Goal: Information Seeking & Learning: Find specific page/section

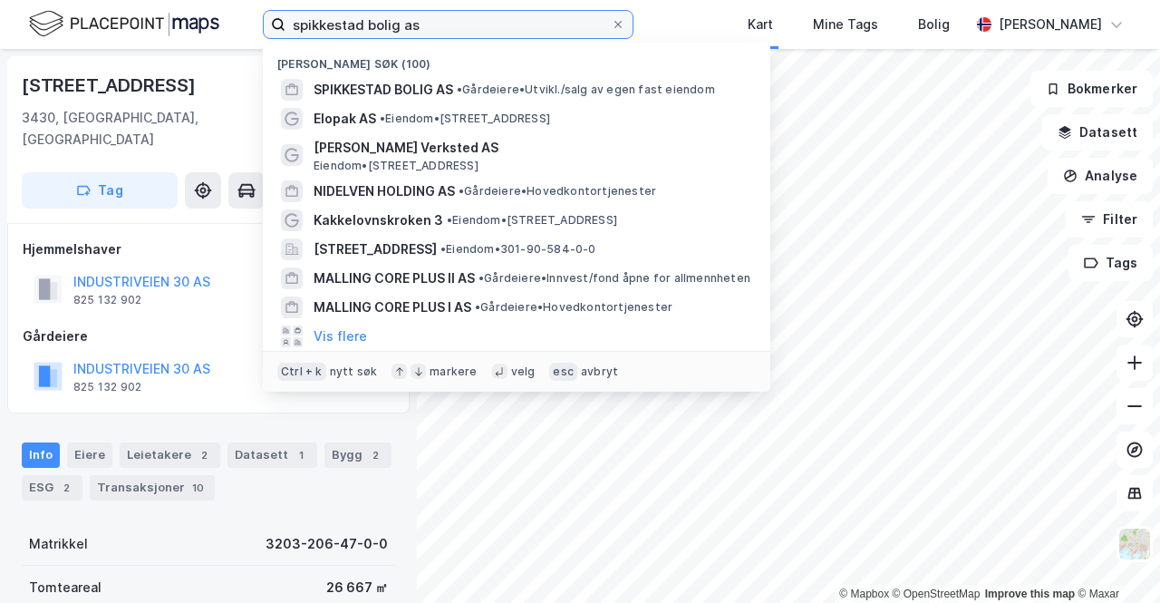
drag, startPoint x: 428, startPoint y: 26, endPoint x: 288, endPoint y: -3, distance: 142.6
click at [288, 0] on html "spikkestad bolig as Nylige søk (100) SPIKKESTAD BOLIG AS • Gårdeiere • [GEOGRAP…" at bounding box center [580, 301] width 1160 height 603
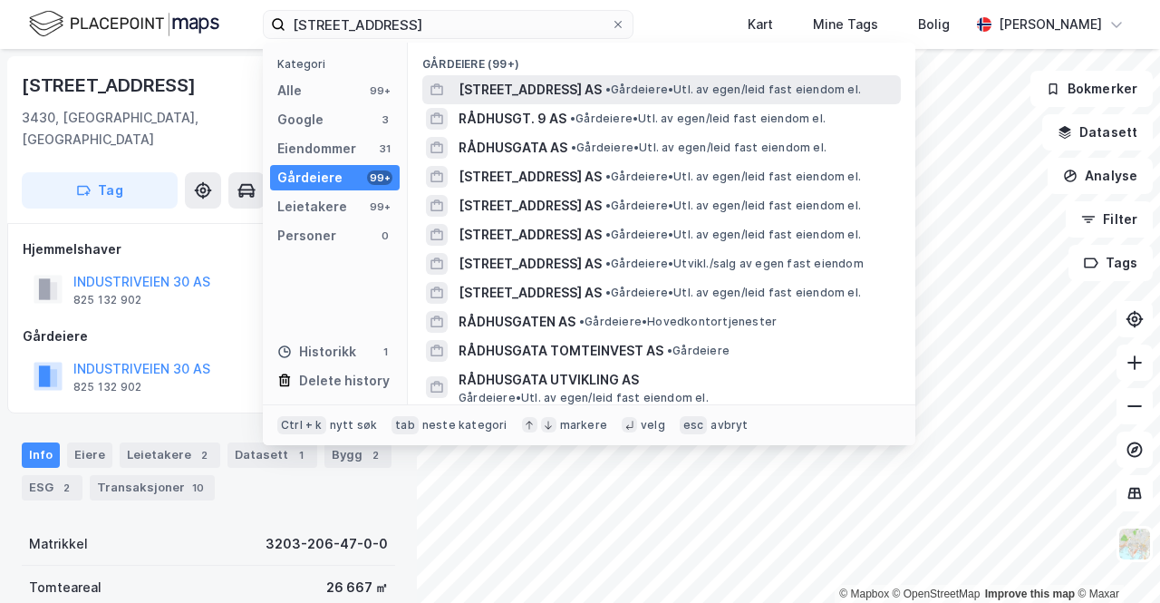
click at [543, 80] on span "[STREET_ADDRESS] AS" at bounding box center [530, 90] width 143 height 22
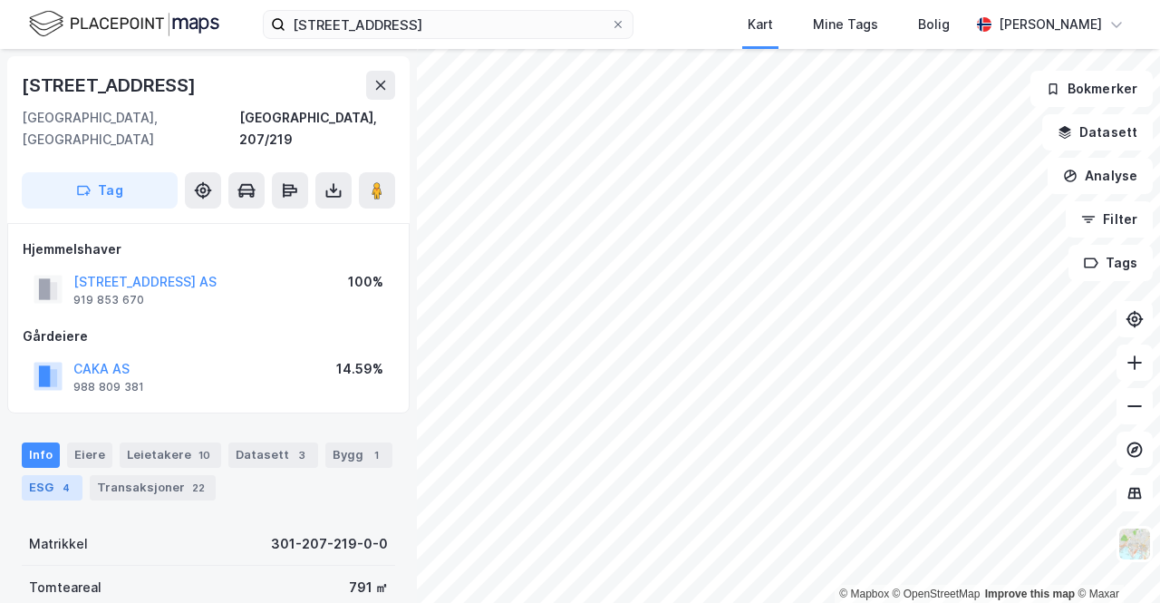
click at [39, 475] on div "ESG 4" at bounding box center [52, 487] width 61 height 25
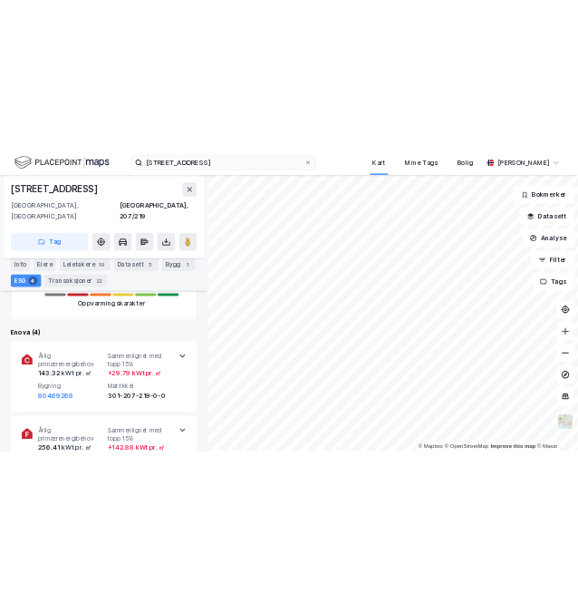
scroll to position [548, 0]
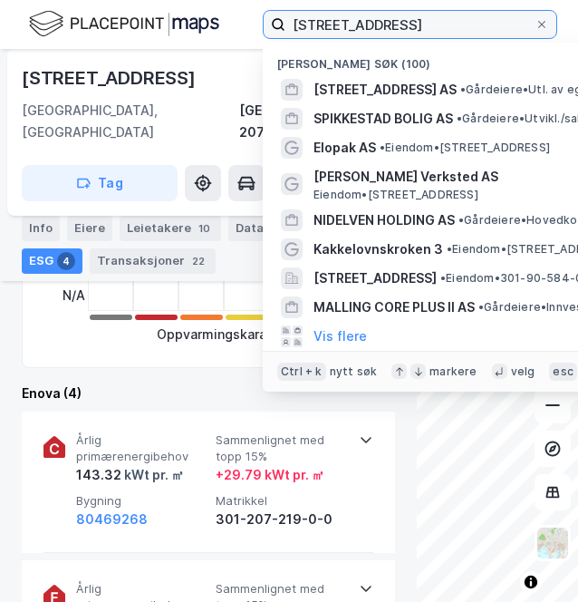
drag, startPoint x: 422, startPoint y: 17, endPoint x: 161, endPoint y: -9, distance: 262.4
click at [161, 0] on html "[STREET_ADDRESS] Nylige søk (100) [STREET_ADDRESS] AS • Gårdeiere • Utl. av ege…" at bounding box center [289, 301] width 578 height 602
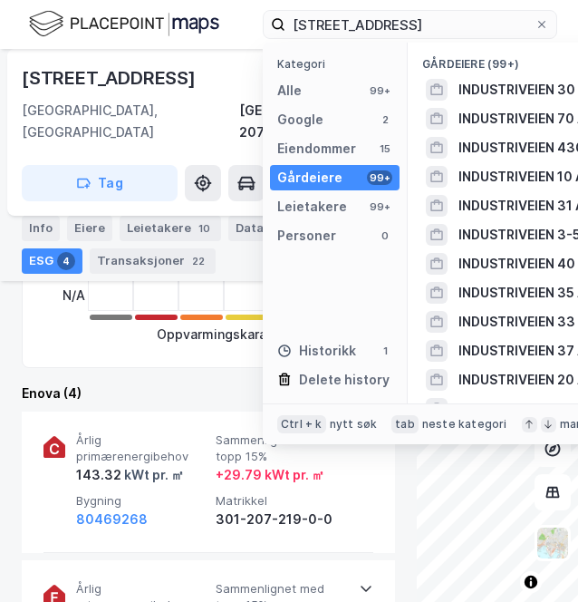
click at [509, 96] on span "INDUSTRIVEIEN 30 AS" at bounding box center [527, 90] width 137 height 22
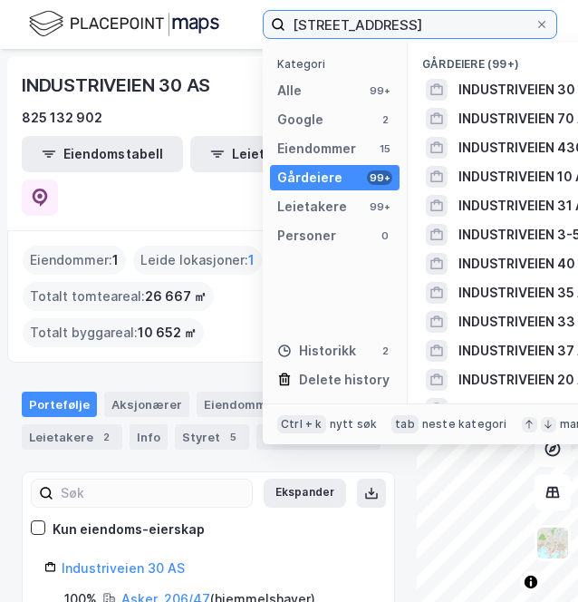
click at [441, 18] on input "[STREET_ADDRESS]" at bounding box center [410, 24] width 249 height 27
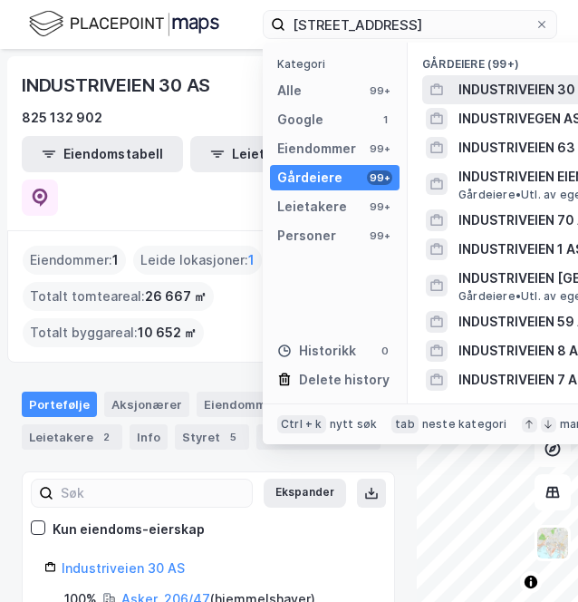
click at [519, 100] on span "INDUSTRIVEIEN 30 AS" at bounding box center [527, 90] width 137 height 22
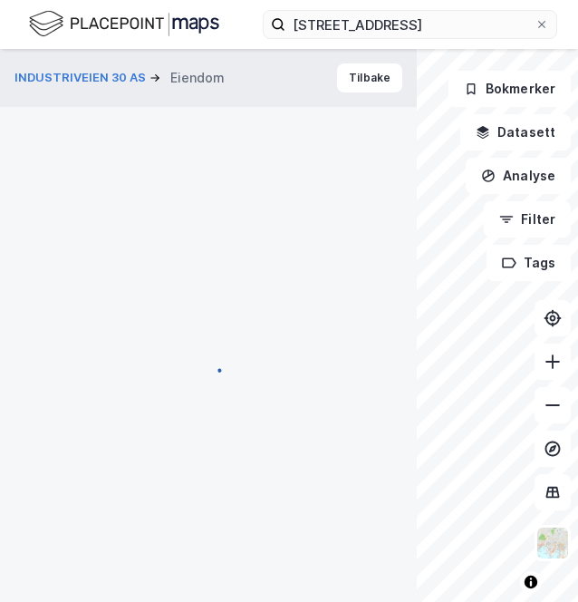
scroll to position [548, 0]
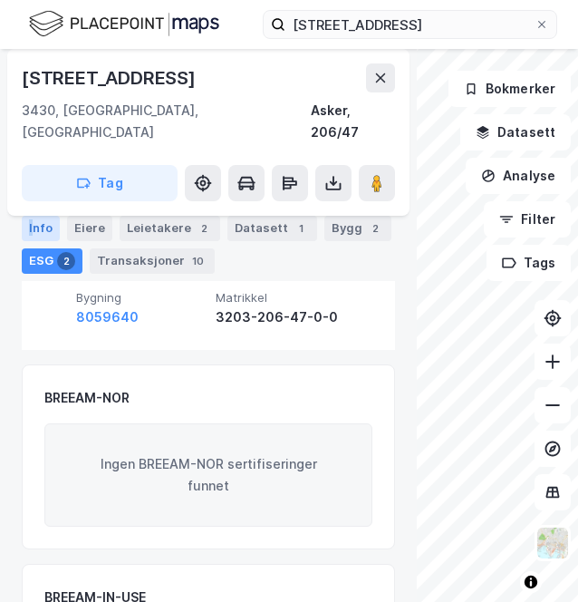
click at [31, 229] on div "Info" at bounding box center [41, 228] width 38 height 25
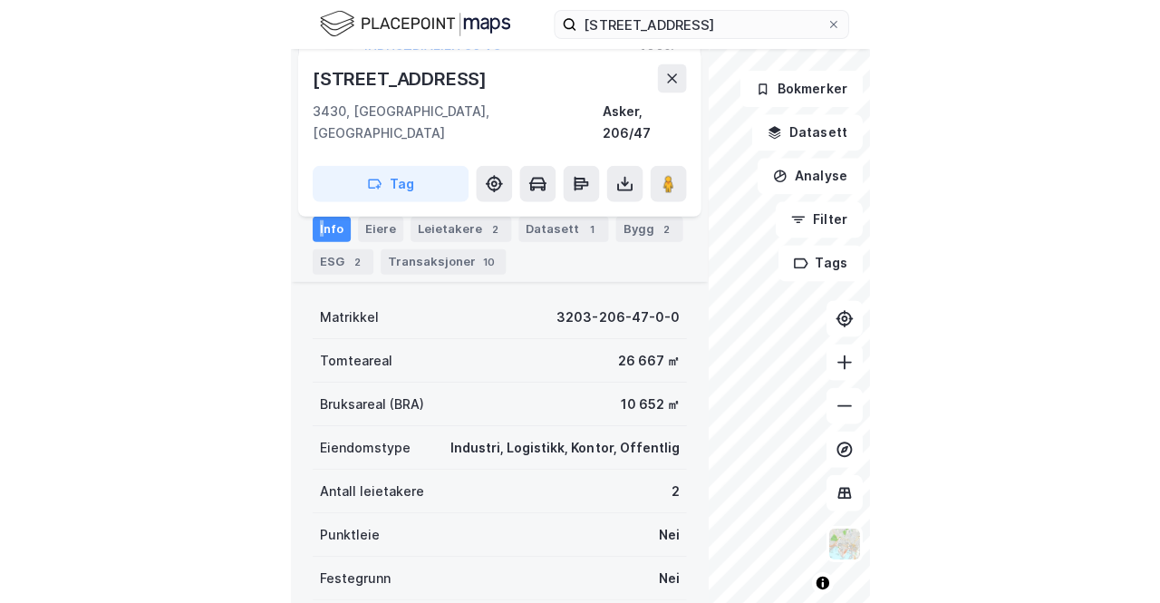
scroll to position [270, 0]
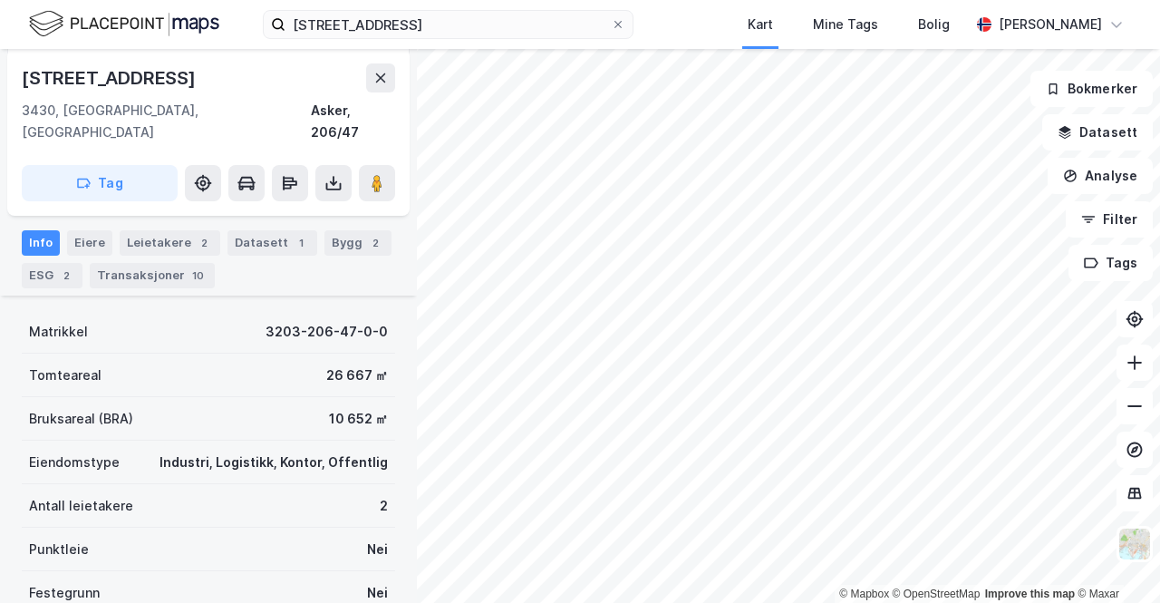
click at [486, 9] on div "[STREET_ADDRESS], spikke Kart Mine Tags Bolig [PERSON_NAME]" at bounding box center [580, 24] width 1160 height 49
click at [487, 24] on input "[STREET_ADDRESS]" at bounding box center [448, 24] width 325 height 27
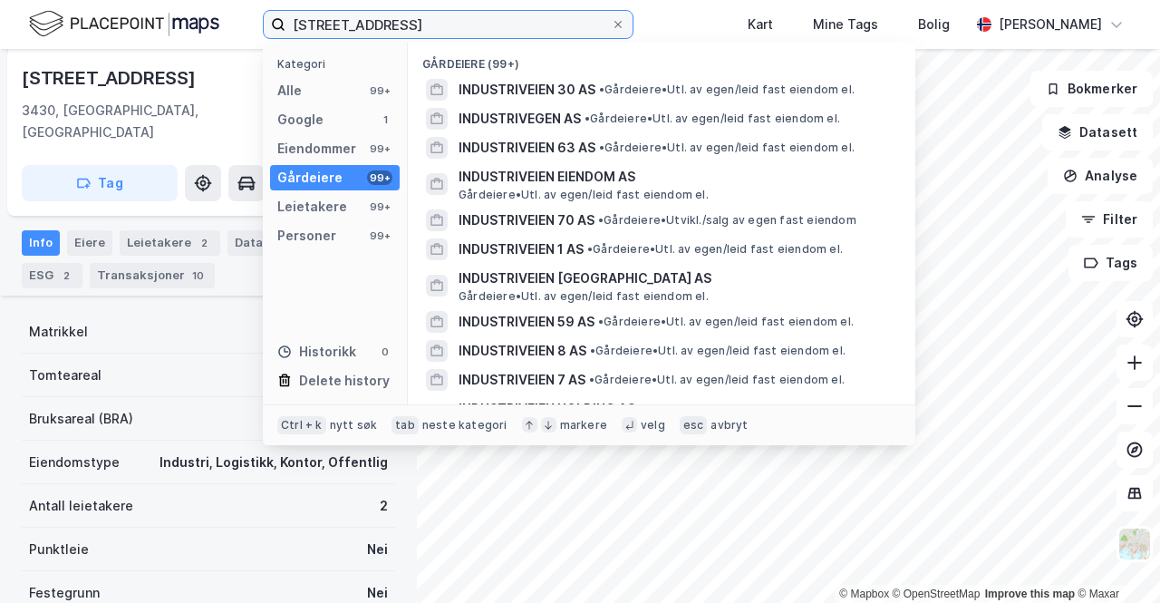
click at [486, 27] on input "[STREET_ADDRESS]" at bounding box center [448, 24] width 325 height 27
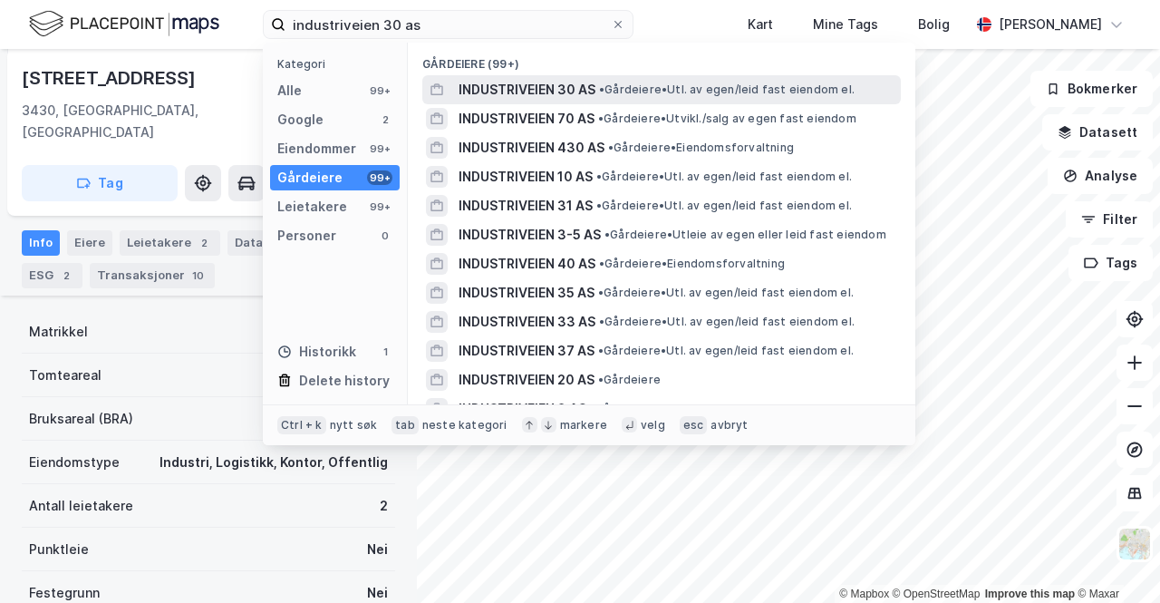
click at [588, 95] on span "INDUSTRIVEIEN 30 AS" at bounding box center [527, 90] width 137 height 22
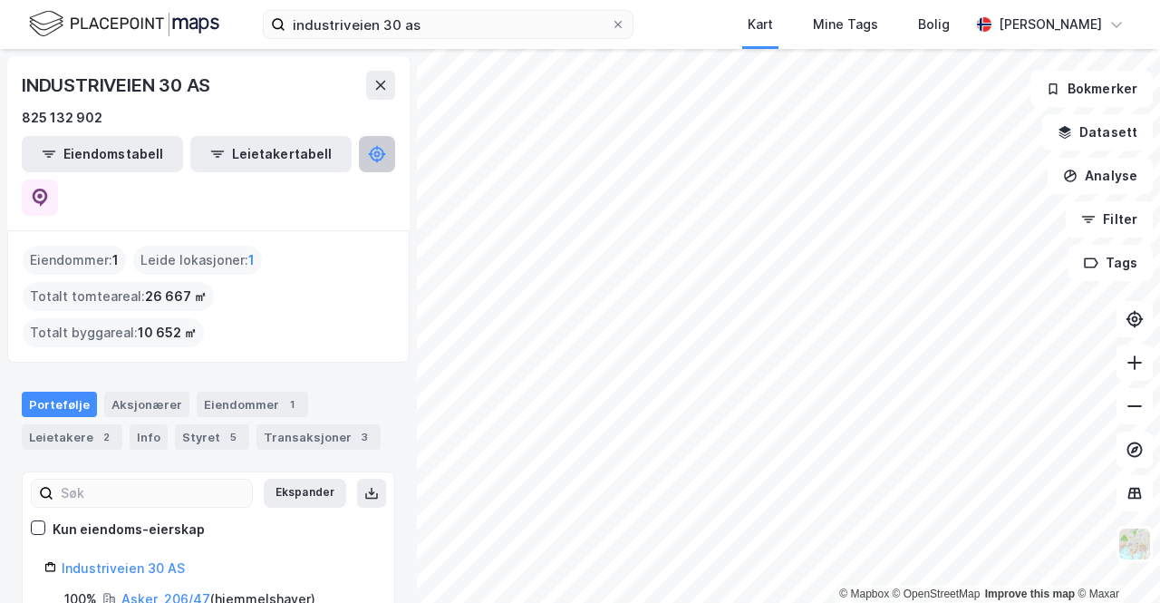
click at [359, 166] on button at bounding box center [377, 154] width 36 height 36
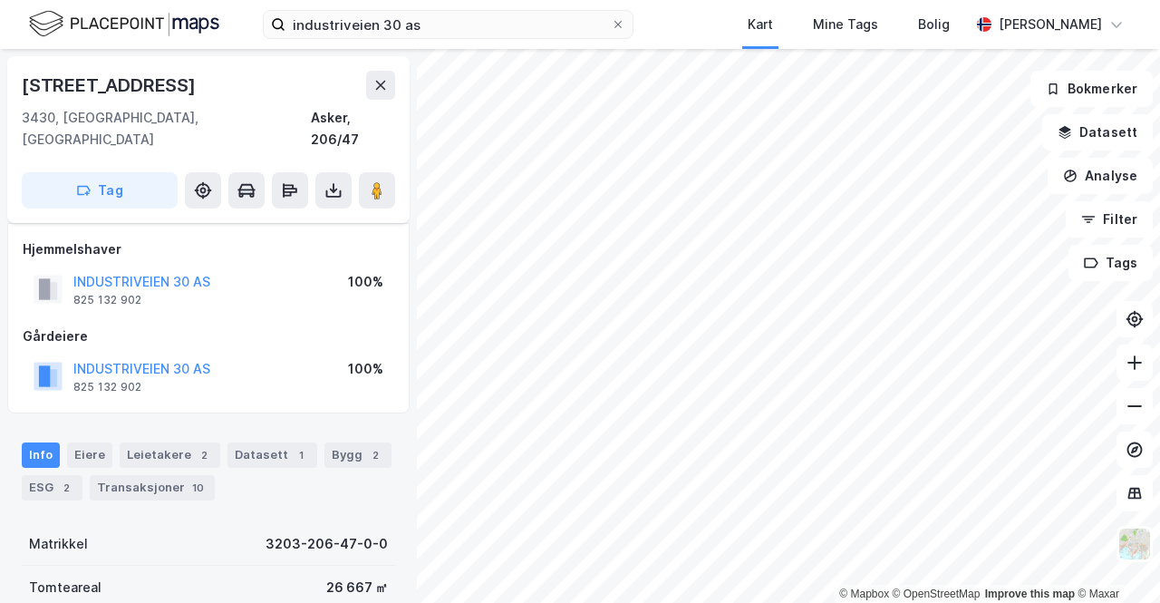
scroll to position [270, 0]
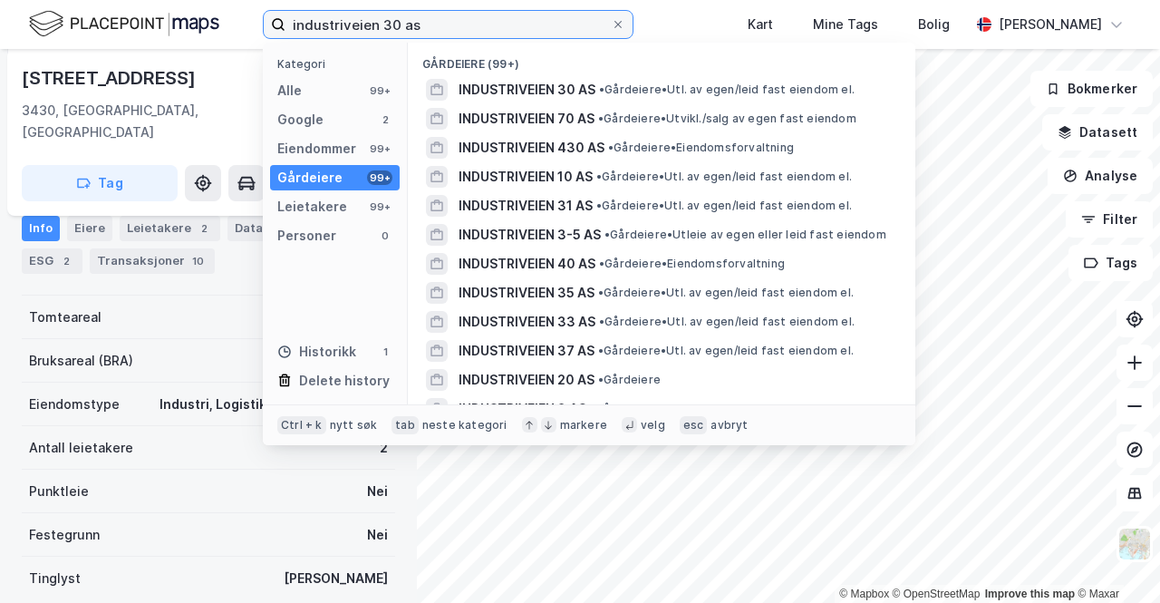
click at [446, 23] on input "industriveien 30 as" at bounding box center [448, 24] width 325 height 27
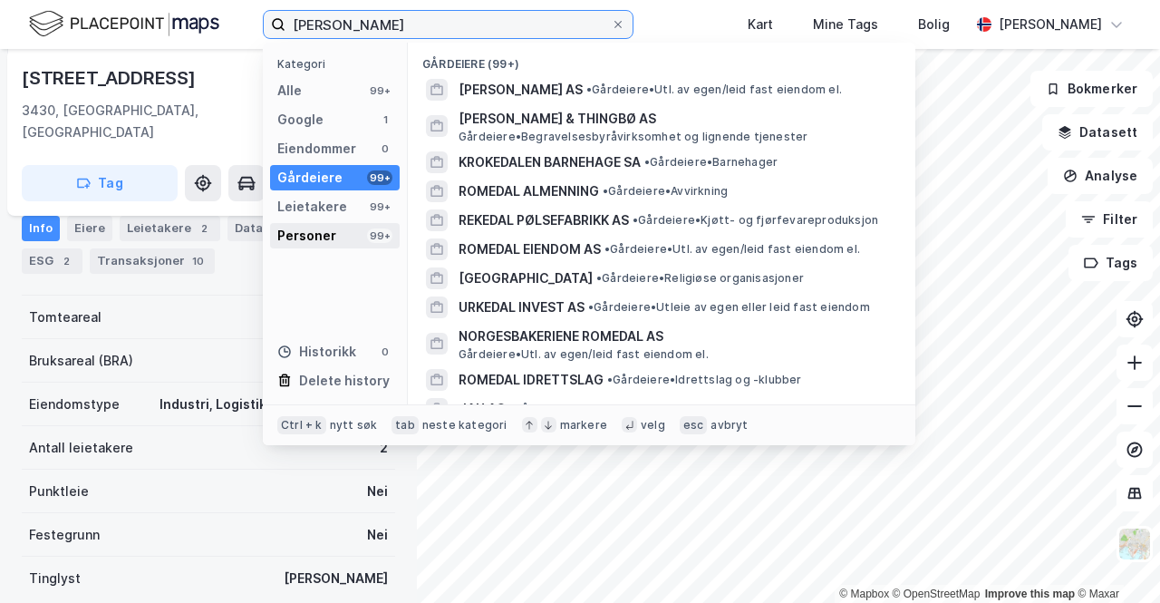
type input "[PERSON_NAME]"
click at [326, 233] on div "Personer" at bounding box center [306, 236] width 59 height 22
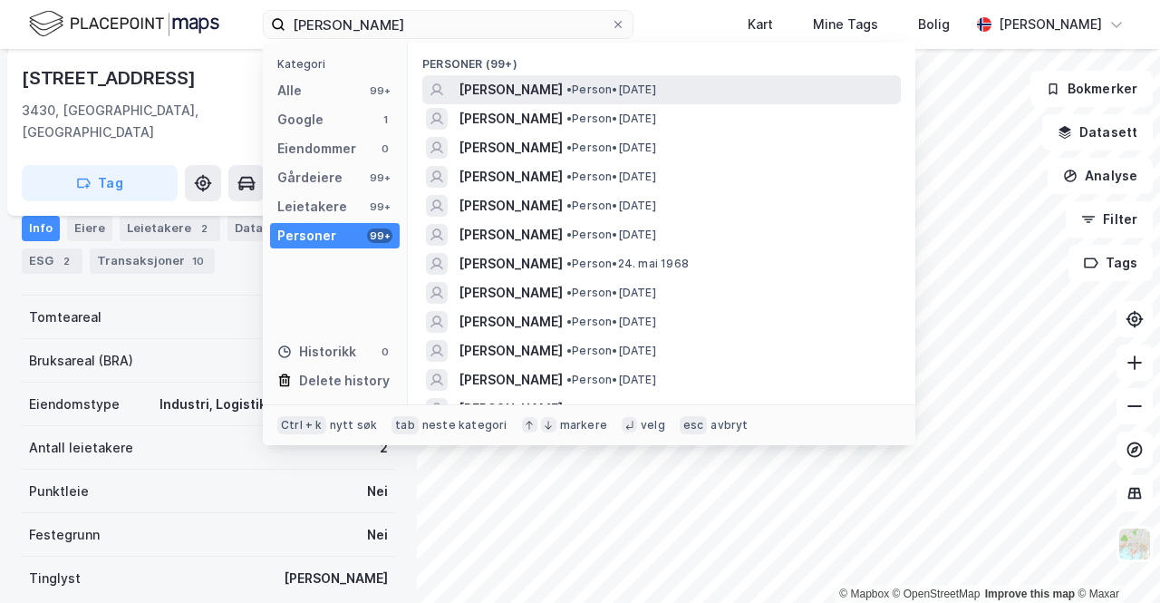
click at [629, 84] on span "• Person • [DATE]" at bounding box center [612, 89] width 90 height 15
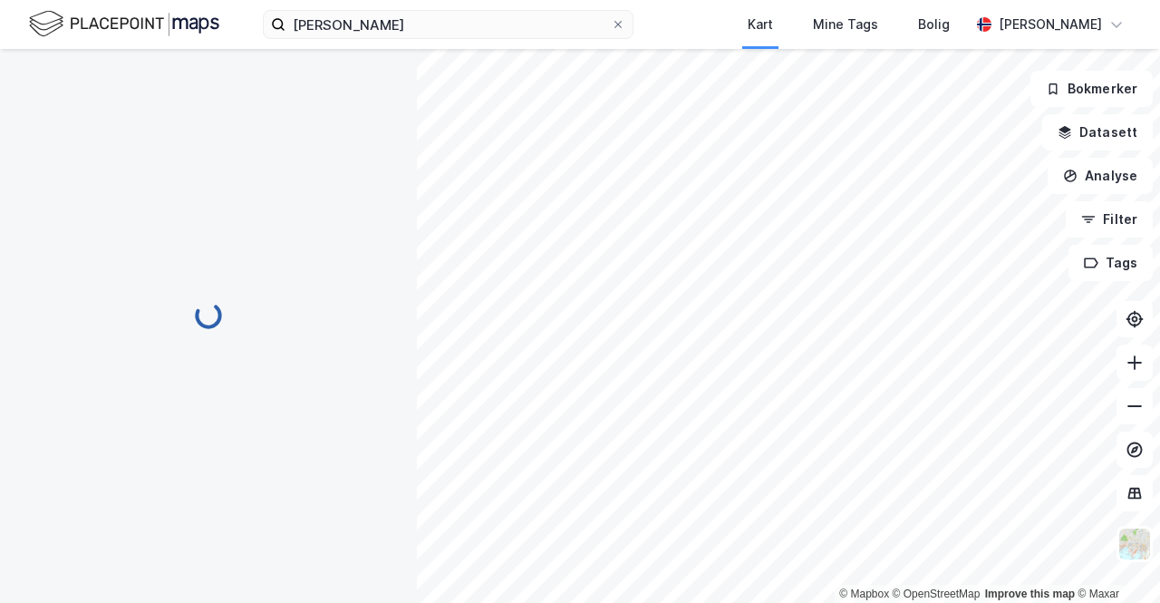
scroll to position [18, 0]
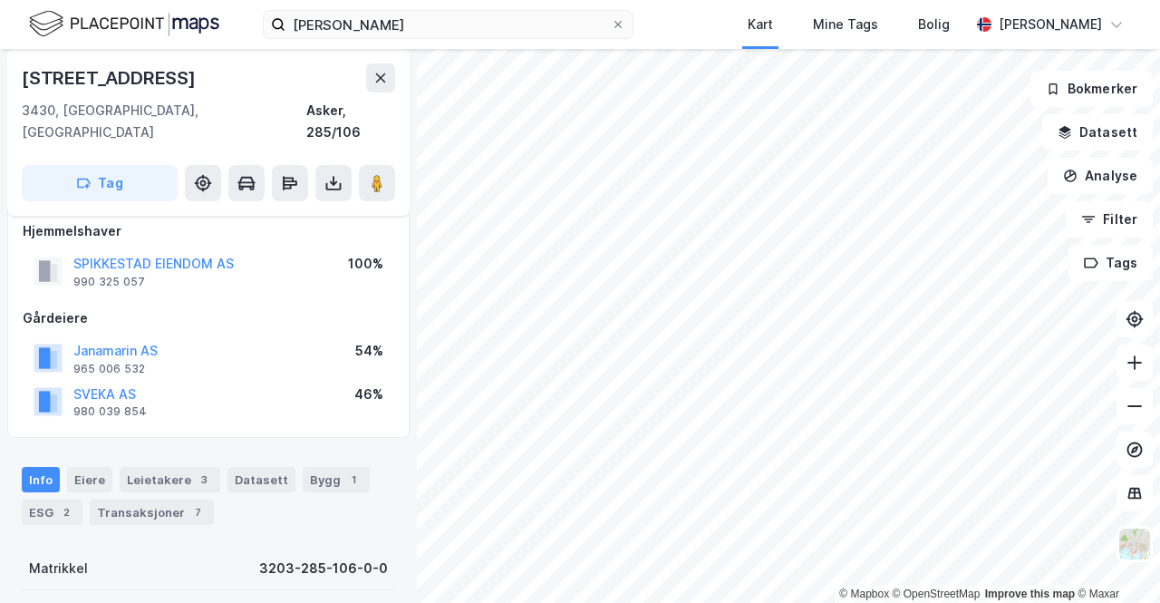
click at [228, 336] on div "Janamarin AS 965 006 532 54%" at bounding box center [209, 358] width 372 height 44
